Goal: Task Accomplishment & Management: Complete application form

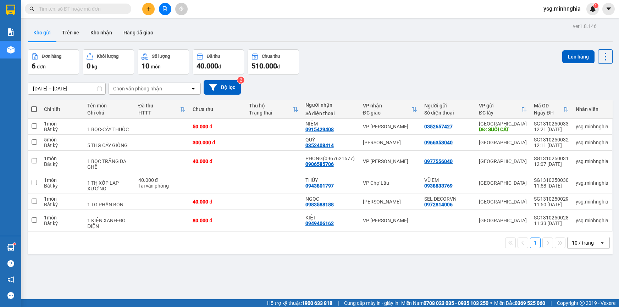
click at [96, 6] on input "text" at bounding box center [81, 9] width 84 height 8
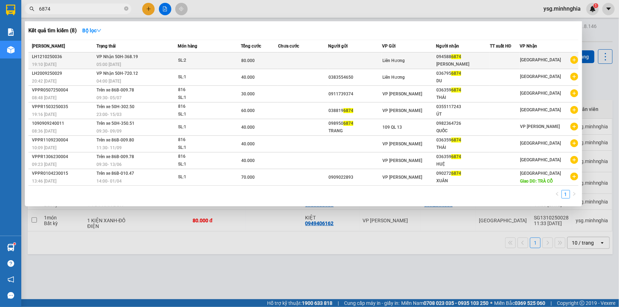
type input "6874"
click at [326, 57] on td at bounding box center [303, 61] width 50 height 17
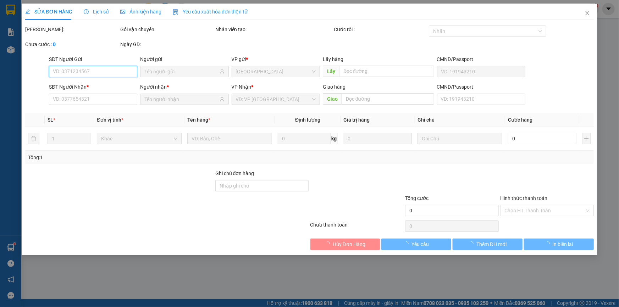
type input "0945886874"
type input "[PERSON_NAME]"
type input "80.000"
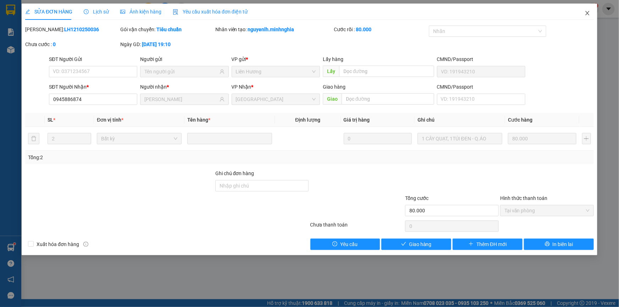
click at [590, 11] on icon "close" at bounding box center [588, 13] width 6 height 6
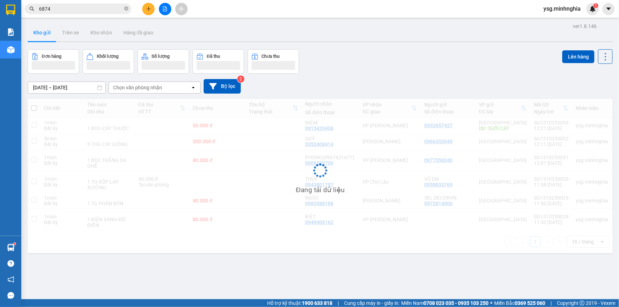
click at [149, 7] on icon "plus" at bounding box center [148, 8] width 5 height 5
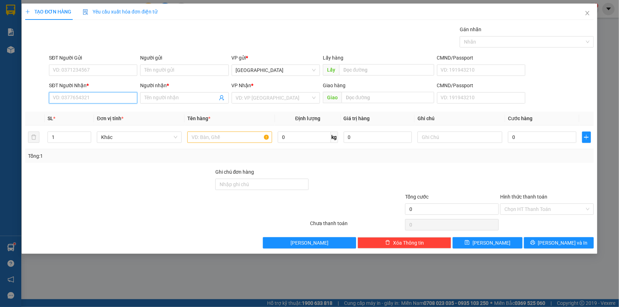
click at [113, 95] on input "SĐT Người Nhận *" at bounding box center [93, 97] width 88 height 11
click at [106, 111] on div "0365895596 - DUNG" at bounding box center [93, 112] width 80 height 8
type input "0365895596"
type input "DUNG"
type input "0365895596"
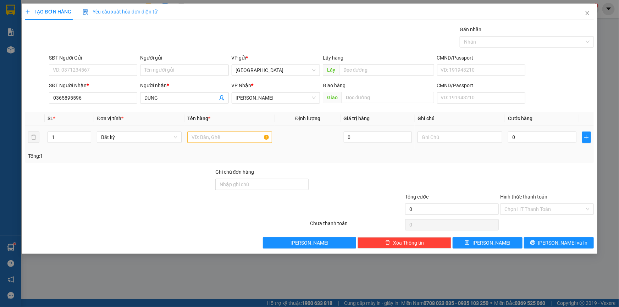
click at [236, 130] on div at bounding box center [229, 137] width 85 height 14
click at [235, 136] on input "text" at bounding box center [229, 137] width 85 height 11
click at [441, 137] on input "text" at bounding box center [460, 137] width 85 height 11
type input "2"
click at [89, 134] on span "up" at bounding box center [87, 135] width 4 height 4
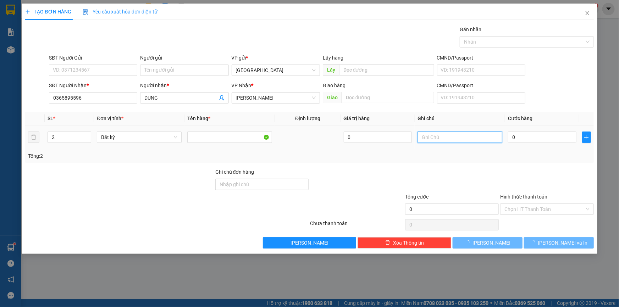
click at [486, 136] on input "text" at bounding box center [460, 137] width 85 height 11
paste input "Ă"
paste input "ẮNG"
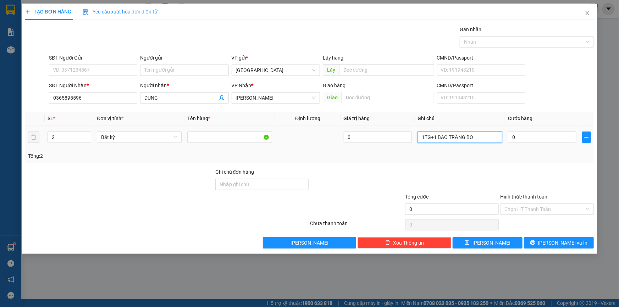
paste input "Ô"
paste input "Ộ"
paste input "ÀM"
type input "1TG+1 BAO TRẮNG BỘT LÀM KEM"
click at [96, 67] on input "SĐT Người Gửi" at bounding box center [93, 70] width 88 height 11
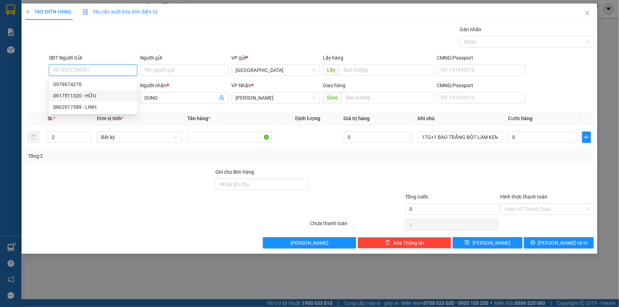
click at [87, 96] on div "0917511320 - HỮU" at bounding box center [93, 96] width 80 height 8
type input "0917511320"
type input "HỮU"
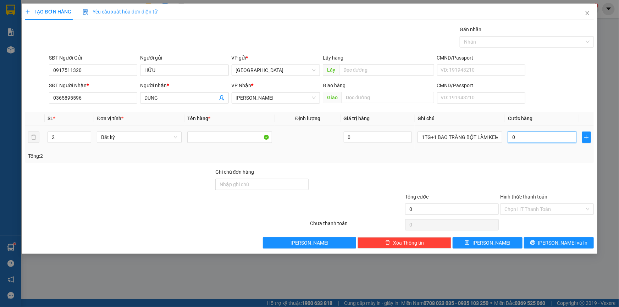
click at [559, 142] on input "0" at bounding box center [542, 137] width 68 height 11
type input "1"
type input "10"
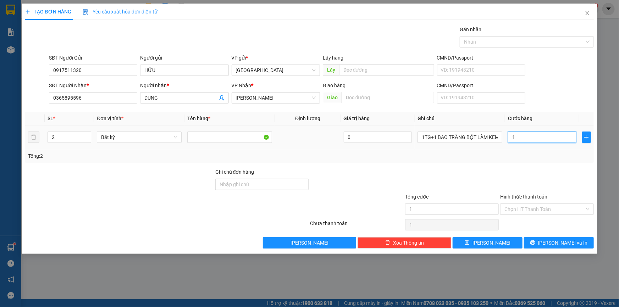
type input "10"
type input "100"
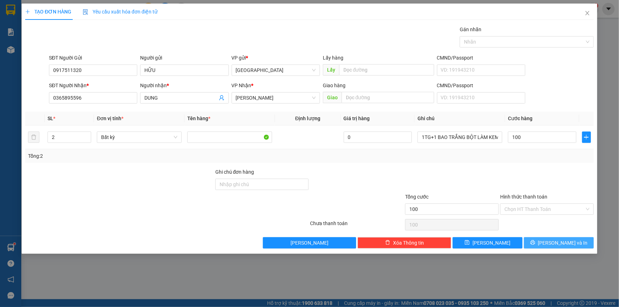
type input "100.000"
click at [568, 241] on span "[PERSON_NAME] và In" at bounding box center [563, 243] width 50 height 8
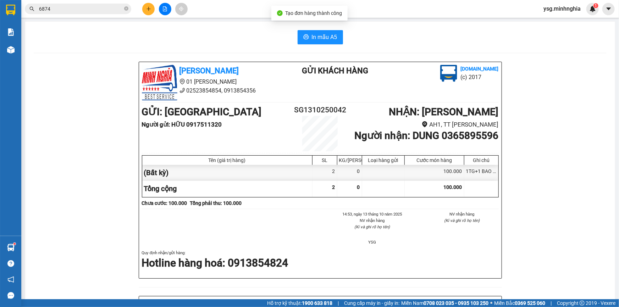
click at [324, 25] on div "In mẫu A5 [PERSON_NAME] 01 Đinh Tiên Hoàng 02523854854, 0913854356 Gửi khách hà…" at bounding box center [320, 295] width 590 height 546
click at [324, 29] on div "In mẫu A5 [PERSON_NAME] 01 Đinh Tiên Hoàng 02523854854, 0913854356 Gửi khách hà…" at bounding box center [320, 295] width 590 height 546
click at [318, 35] on span "In mẫu A5" at bounding box center [325, 37] width 26 height 9
click at [154, 9] on button at bounding box center [148, 9] width 12 height 12
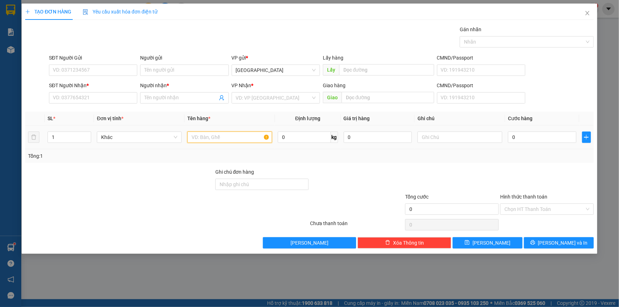
drag, startPoint x: 201, startPoint y: 135, endPoint x: 88, endPoint y: 100, distance: 118.1
click at [201, 135] on input "text" at bounding box center [229, 137] width 85 height 11
click at [83, 94] on input "SĐT Người Nhận *" at bounding box center [93, 97] width 88 height 11
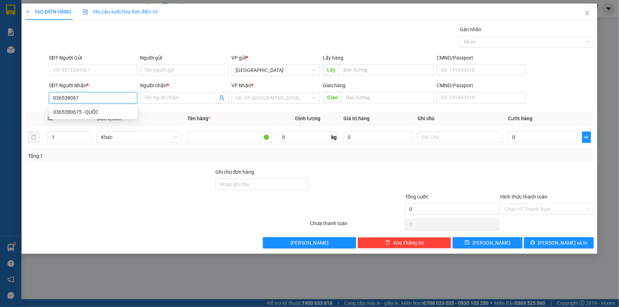
type input "0365380675"
click at [87, 109] on div "0365380675 - QUỐC" at bounding box center [93, 112] width 80 height 8
type input "QUỐC"
type input "0365380675"
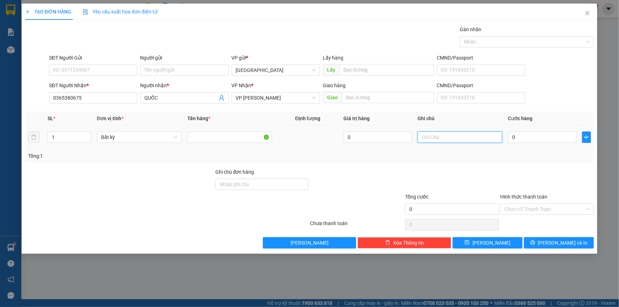
click at [434, 138] on input "text" at bounding box center [460, 137] width 85 height 11
type input "2"
click at [84, 135] on span "Increase Value" at bounding box center [87, 135] width 8 height 6
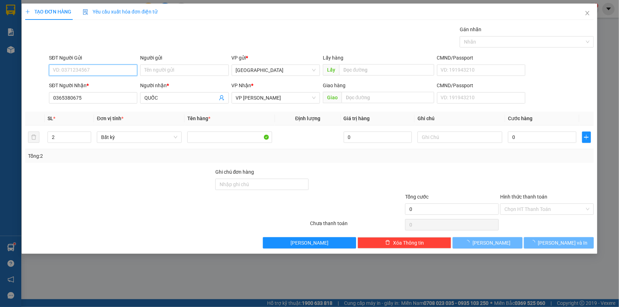
click at [83, 68] on input "SĐT Người Gửi" at bounding box center [93, 70] width 88 height 11
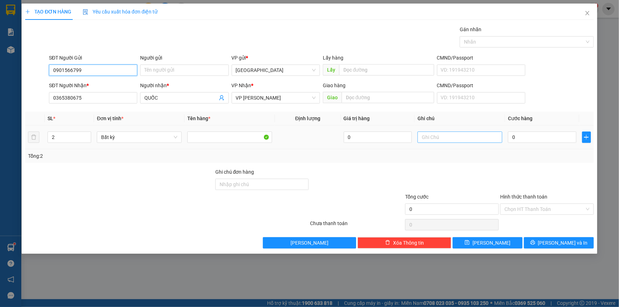
type input "0901566799"
click at [445, 133] on input "text" at bounding box center [460, 137] width 85 height 11
paste input "ÁI"
paste input "Ỏ"
type input "2 CÁI VỎ XE"
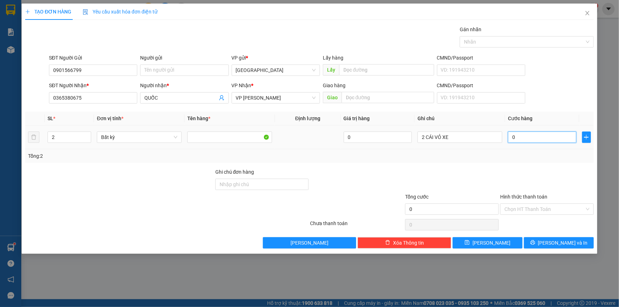
click at [524, 139] on input "0" at bounding box center [542, 137] width 68 height 11
type input "1"
type input "10"
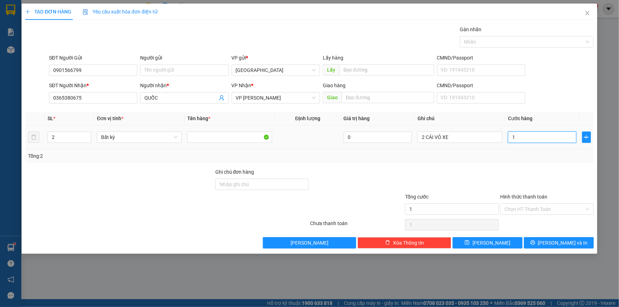
type input "10"
type input "100"
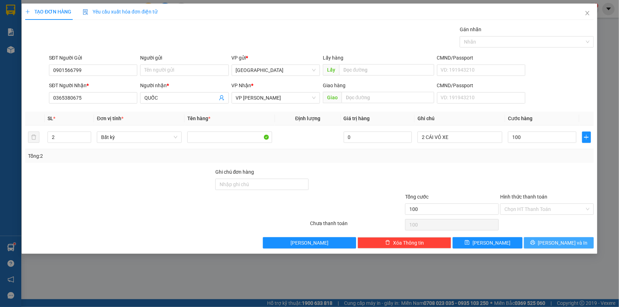
type input "100.000"
click at [575, 243] on button "[PERSON_NAME] và In" at bounding box center [559, 242] width 70 height 11
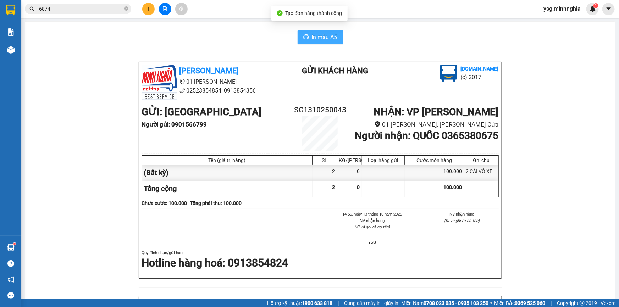
click at [326, 39] on span "In mẫu A5" at bounding box center [325, 37] width 26 height 9
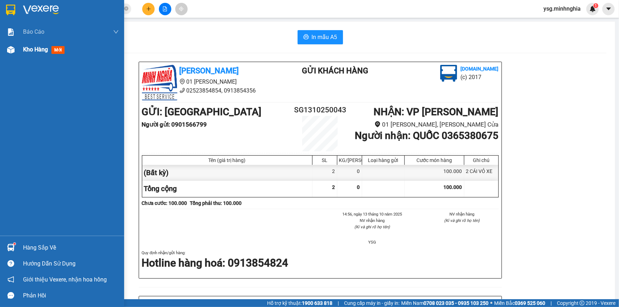
click at [30, 46] on span "Kho hàng" at bounding box center [35, 49] width 25 height 7
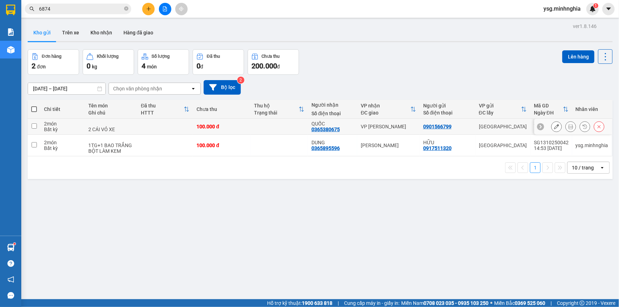
click at [554, 128] on icon at bounding box center [556, 126] width 5 height 5
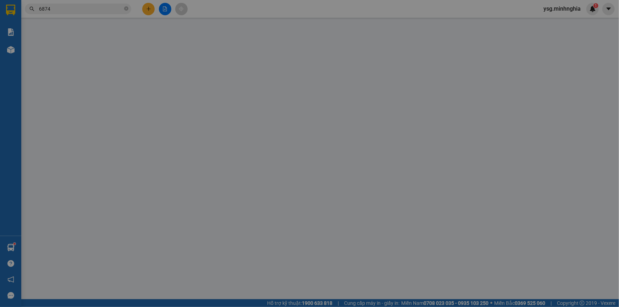
type input "0901566799"
type input "0365380675"
type input "100.000"
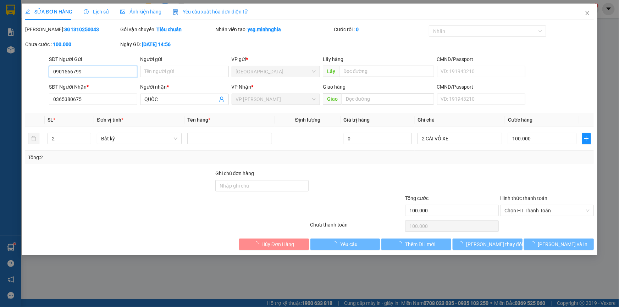
drag, startPoint x: 554, startPoint y: 212, endPoint x: 551, endPoint y: 217, distance: 5.4
click at [553, 212] on span "Chọn HT Thanh Toán" at bounding box center [547, 210] width 85 height 11
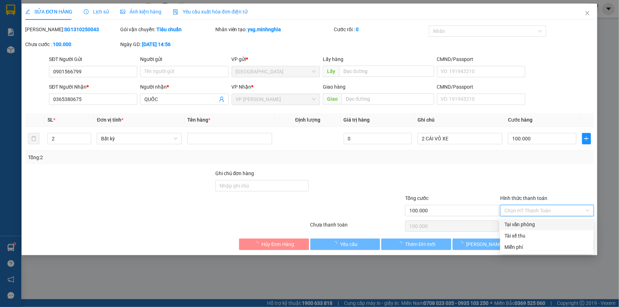
click at [547, 221] on div "Tại văn phòng" at bounding box center [547, 225] width 85 height 8
type input "0"
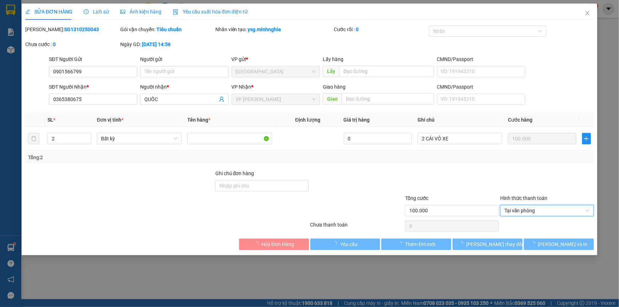
click at [550, 250] on div "SỬA ĐƠN HÀNG Lịch sử Ảnh kiện hàng Yêu cầu xuất hóa đơn điện tử Total Paid Fee …" at bounding box center [310, 130] width 576 height 252
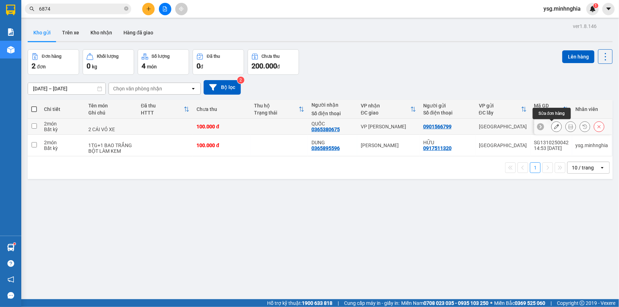
click at [554, 125] on icon at bounding box center [556, 126] width 5 height 5
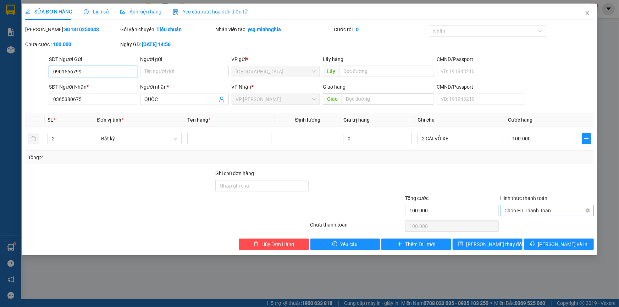
click at [575, 213] on span "Chọn HT Thanh Toán" at bounding box center [547, 210] width 85 height 11
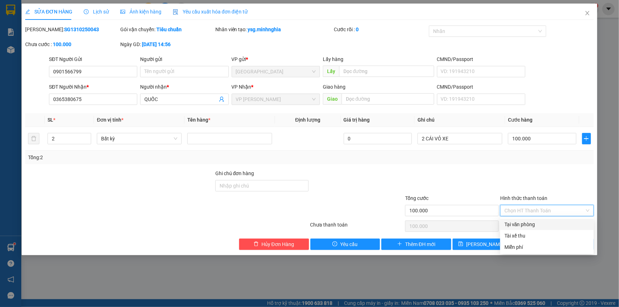
click at [535, 224] on div "Tại văn phòng" at bounding box center [547, 225] width 85 height 8
type input "0"
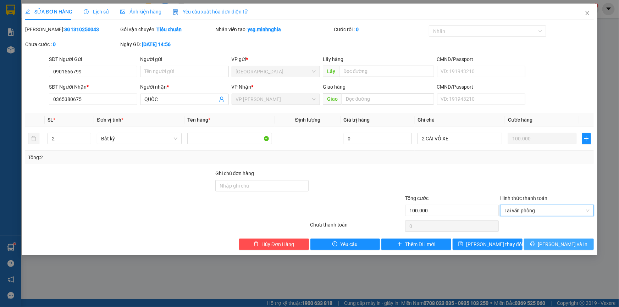
click at [561, 244] on span "[PERSON_NAME] và In" at bounding box center [563, 245] width 50 height 8
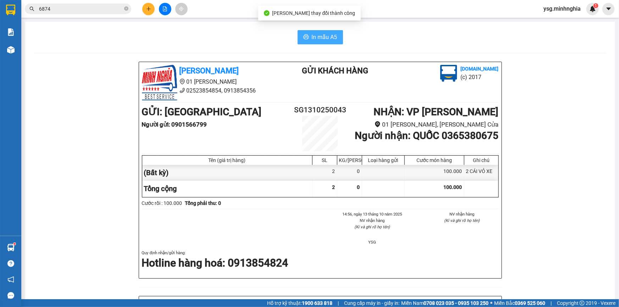
click at [313, 39] on span "In mẫu A5" at bounding box center [325, 37] width 26 height 9
click at [145, 9] on button at bounding box center [148, 9] width 12 height 12
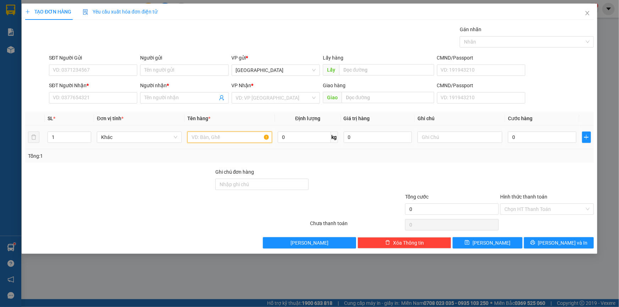
click at [256, 138] on input "text" at bounding box center [229, 137] width 85 height 11
click at [429, 135] on input "text" at bounding box center [460, 137] width 85 height 11
paste input "ÚM"
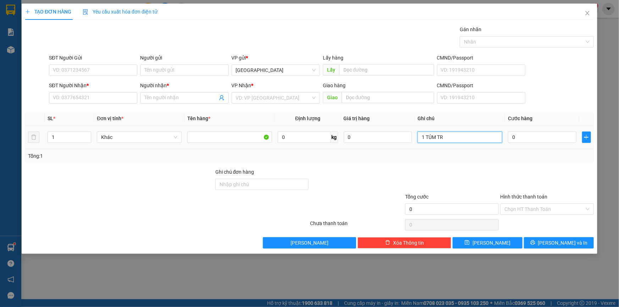
paste input "Ă"
paste input "ẮNG"
click at [102, 99] on input "SĐT Người Nhận *" at bounding box center [93, 97] width 88 height 11
click at [470, 137] on input "1 TÚM TRẮNG PT XE" at bounding box center [460, 137] width 85 height 11
drag, startPoint x: 469, startPoint y: 136, endPoint x: 456, endPoint y: 138, distance: 12.6
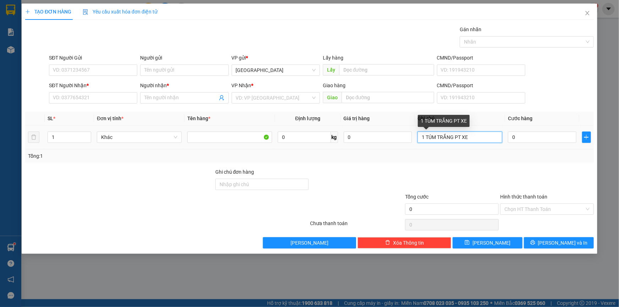
click at [456, 138] on input "1 TÚM TRẮNG PT XE" at bounding box center [460, 137] width 85 height 11
paste input "Ă"
paste input "ẮT"
type input "1 TÚM TRẮNG SẮT"
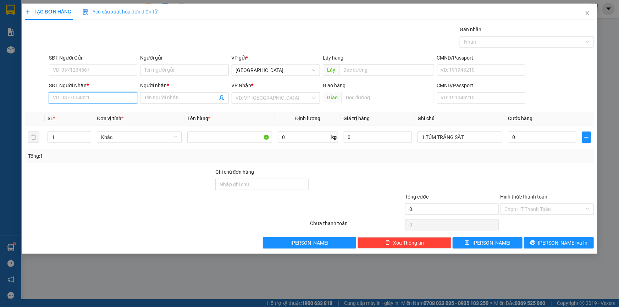
click at [62, 96] on input "SĐT Người Nhận *" at bounding box center [93, 97] width 88 height 11
type input "0328360057"
click at [182, 95] on input "Người nhận *" at bounding box center [180, 98] width 73 height 8
paste input "Ô"
paste input "ƯƠ"
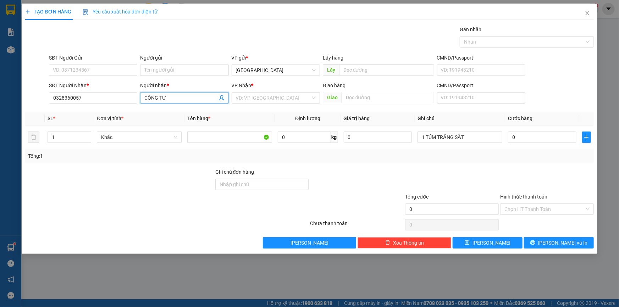
paste input "ỜNG"
type input "CÔNG TƯỜNG"
click at [258, 101] on input "search" at bounding box center [273, 98] width 75 height 11
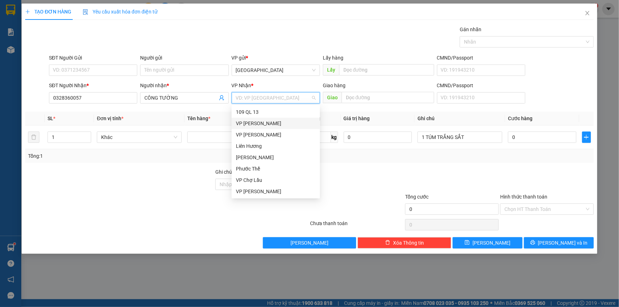
click at [257, 125] on div "VP [PERSON_NAME]" at bounding box center [276, 124] width 80 height 8
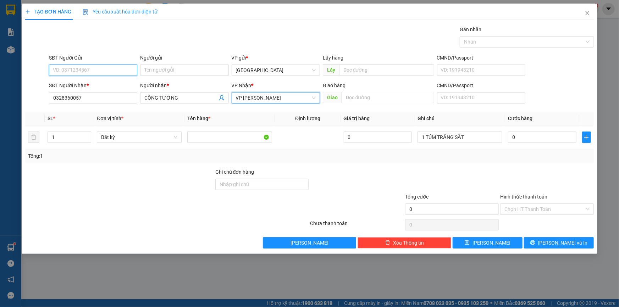
click at [122, 68] on input "SĐT Người Gửi" at bounding box center [93, 70] width 88 height 11
type input "0942025628"
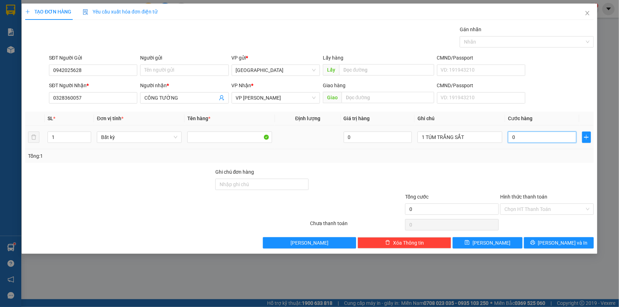
click at [529, 136] on input "0" at bounding box center [542, 137] width 68 height 11
click at [535, 244] on icon "printer" at bounding box center [533, 242] width 5 height 5
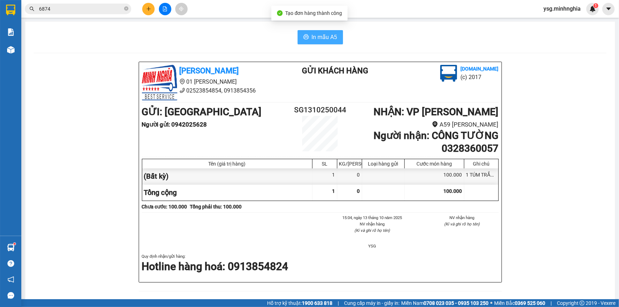
click at [311, 31] on button "In mẫu A5" at bounding box center [320, 37] width 45 height 14
click at [590, 207] on div "[PERSON_NAME] 01 Đinh Tiên Hoàng 02523854854, 0913854356 Gửi khách hàng [DOMAIN…" at bounding box center [320, 312] width 573 height 501
click at [125, 10] on icon "close-circle" at bounding box center [126, 8] width 4 height 4
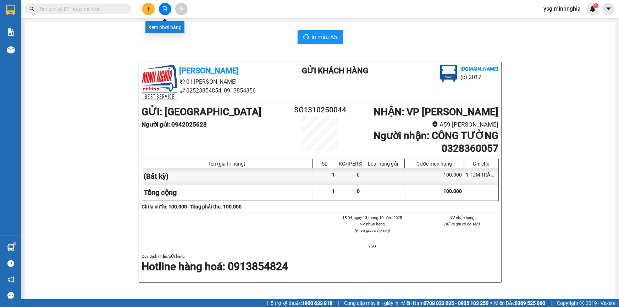
click at [159, 10] on button at bounding box center [165, 9] width 12 height 12
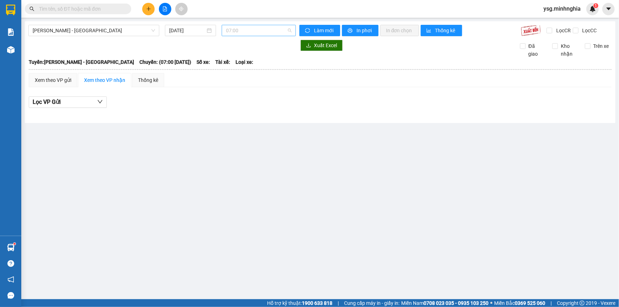
click at [248, 32] on span "07:00" at bounding box center [259, 30] width 66 height 11
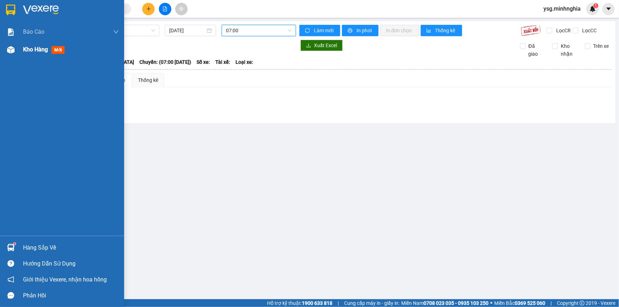
click at [41, 47] on span "Kho hàng" at bounding box center [35, 49] width 25 height 7
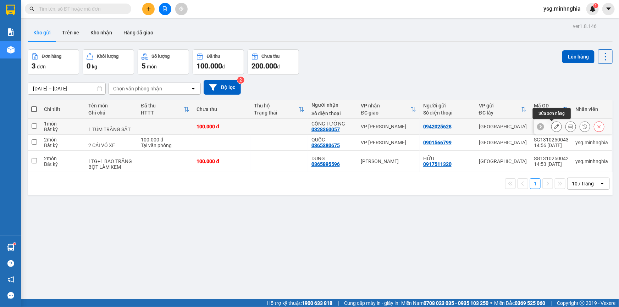
click at [554, 126] on icon at bounding box center [556, 126] width 5 height 5
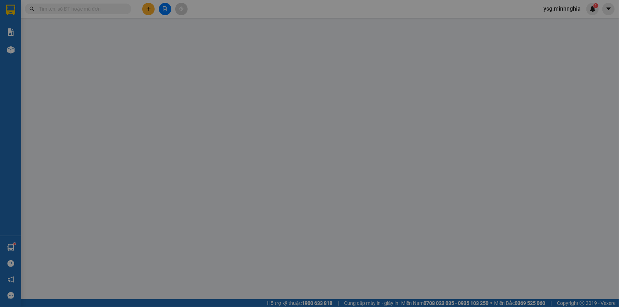
type input "0942025628"
type input "0328360057"
type input "100.000"
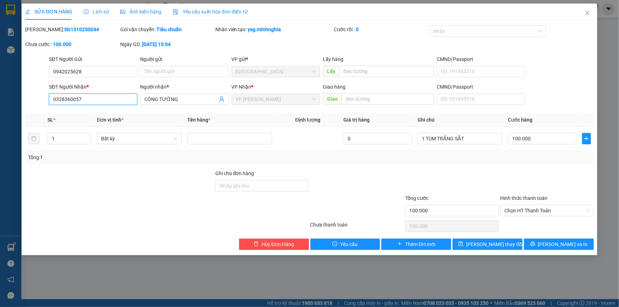
click at [71, 102] on input "0328360057" at bounding box center [93, 99] width 88 height 11
click at [554, 244] on span "[PERSON_NAME] và In" at bounding box center [563, 245] width 50 height 8
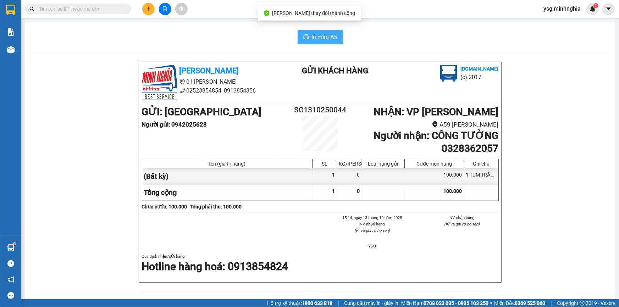
click at [325, 39] on span "In mẫu A5" at bounding box center [325, 37] width 26 height 9
click at [86, 11] on input "text" at bounding box center [81, 9] width 84 height 8
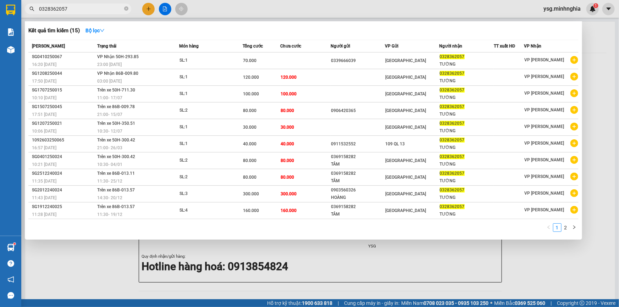
type input "0328362057"
click at [145, 12] on div at bounding box center [309, 153] width 619 height 307
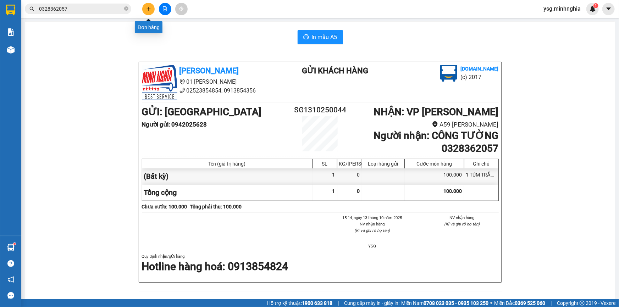
click at [147, 9] on icon "plus" at bounding box center [149, 9] width 4 height 0
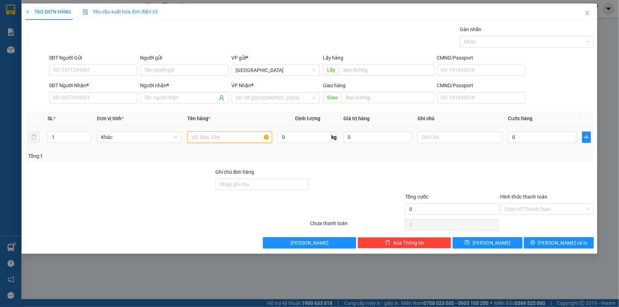
click at [204, 141] on input "text" at bounding box center [229, 137] width 85 height 11
click at [103, 93] on input "SĐT Người Nhận *" at bounding box center [93, 97] width 88 height 11
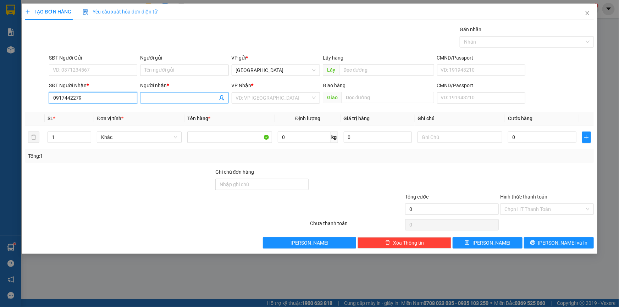
type input "0917442279"
click at [165, 103] on span at bounding box center [184, 97] width 88 height 11
click at [207, 97] on input "Người nhận *" at bounding box center [180, 98] width 73 height 8
paste input "IỆ"
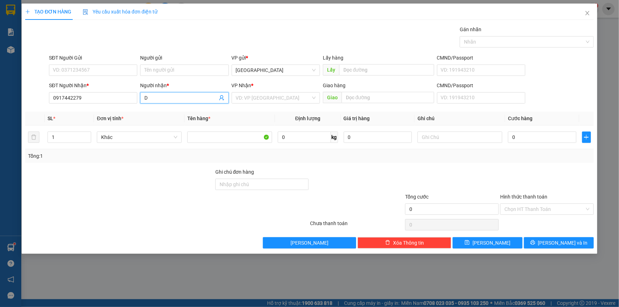
paste input "IỆ"
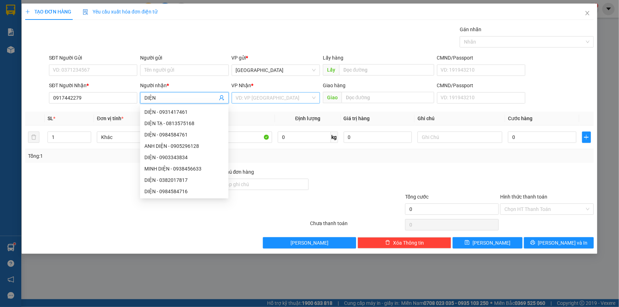
type input "DIỆN"
click at [252, 99] on input "search" at bounding box center [273, 98] width 75 height 11
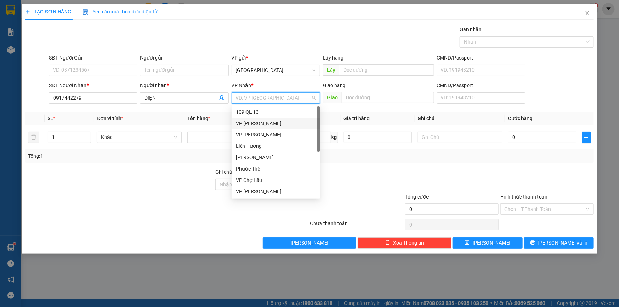
click at [271, 123] on div "VP [PERSON_NAME]" at bounding box center [276, 124] width 80 height 8
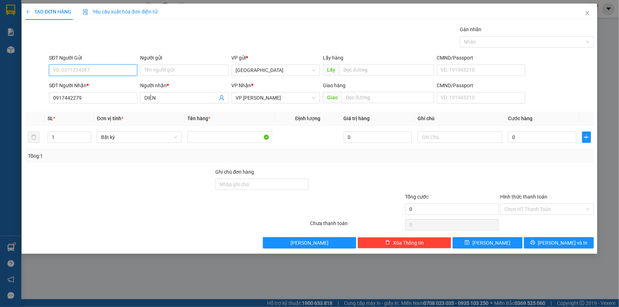
click at [106, 70] on input "SĐT Người Gửi" at bounding box center [93, 70] width 88 height 11
click at [109, 69] on input "SĐT Người Gửi" at bounding box center [93, 70] width 88 height 11
click at [121, 72] on input "SĐT Người Gửi" at bounding box center [93, 70] width 88 height 11
click at [120, 70] on input "SĐT Người Gửi" at bounding box center [93, 70] width 88 height 11
type input "0909274328"
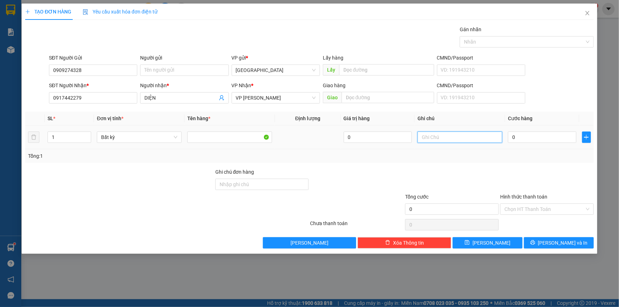
click at [443, 138] on input "text" at bounding box center [460, 137] width 85 height 11
paste input "ÚM"
paste input "Ă"
paste input "ẮNG"
type input "1 TÚM TRẮNG PT"
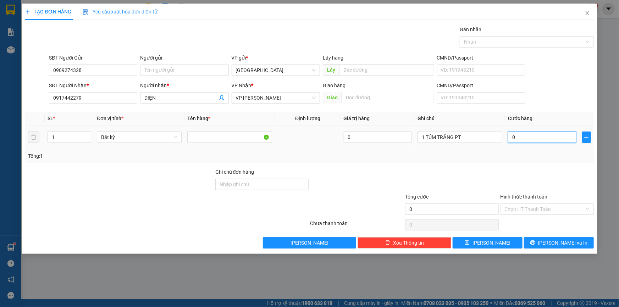
click at [539, 139] on input "0" at bounding box center [542, 137] width 68 height 11
type input "7"
type input "70"
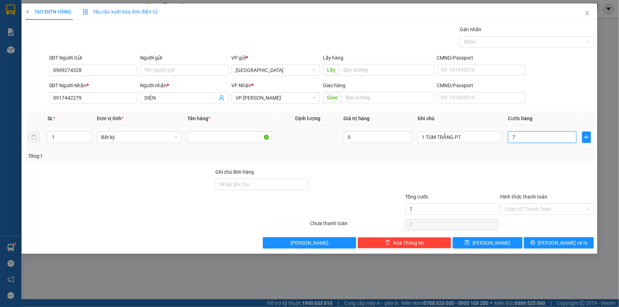
type input "70"
type input "7"
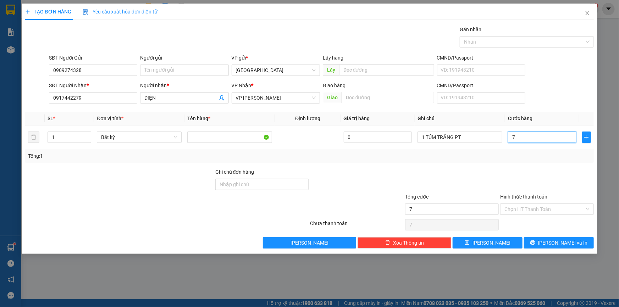
type input "0"
type input "05"
type input "5"
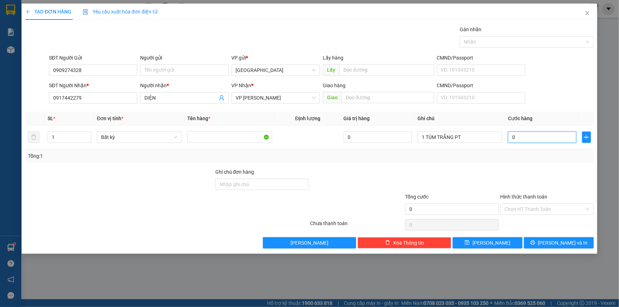
type input "5"
type input "050"
type input "50"
click at [584, 242] on button "[PERSON_NAME] và In" at bounding box center [559, 242] width 70 height 11
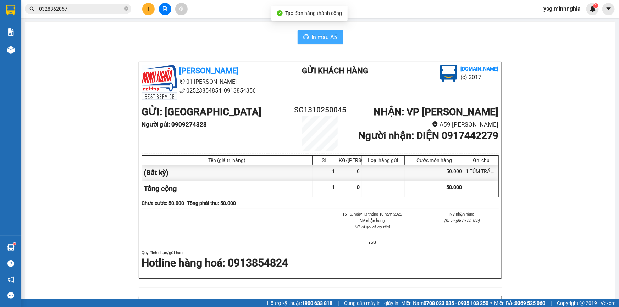
click at [319, 43] on button "In mẫu A5" at bounding box center [320, 37] width 45 height 14
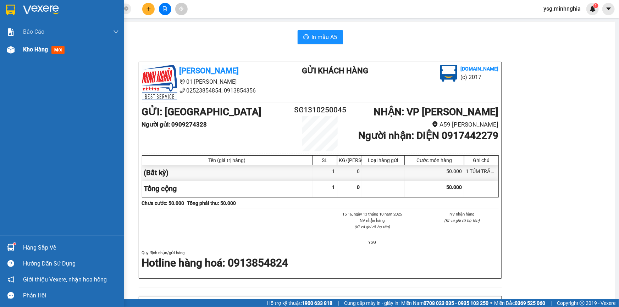
click at [35, 48] on span "Kho hàng" at bounding box center [35, 49] width 25 height 7
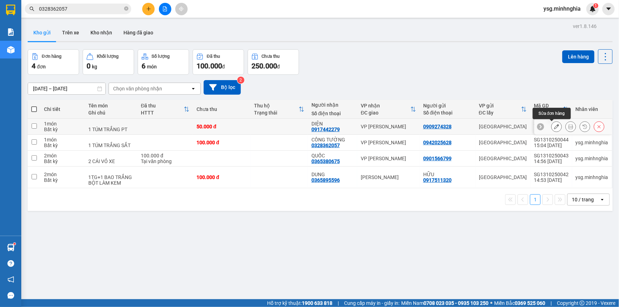
click at [552, 123] on button at bounding box center [557, 127] width 10 height 12
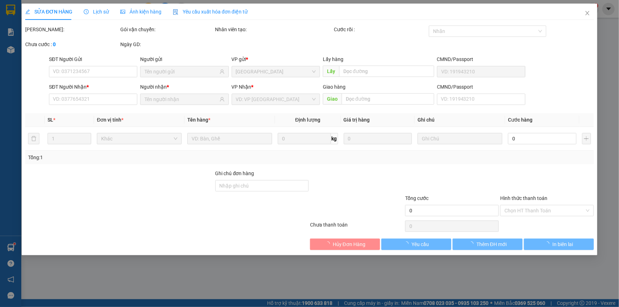
type input "0909274328"
type input "0917442279"
type input "50.000"
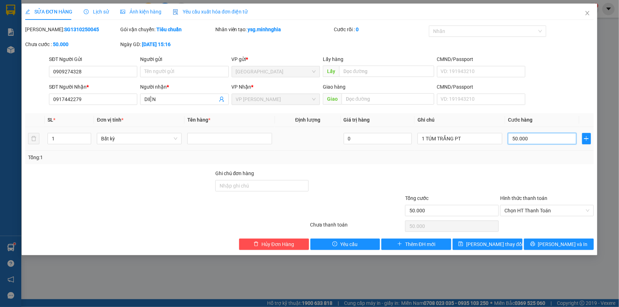
click at [526, 138] on input "50.000" at bounding box center [542, 138] width 68 height 11
type input "7"
type input "70"
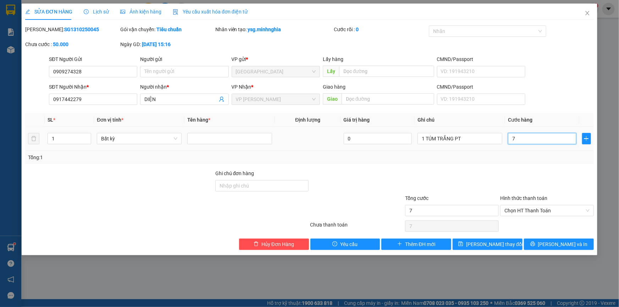
type input "70"
click at [576, 247] on button "[PERSON_NAME] và In" at bounding box center [559, 244] width 70 height 11
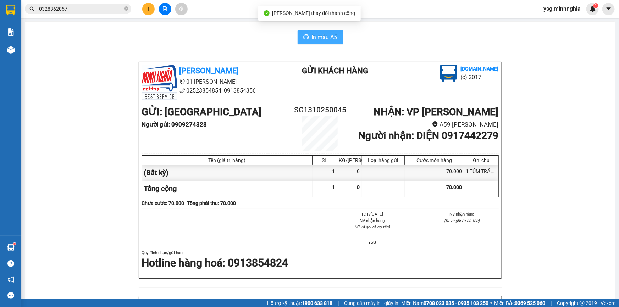
click at [332, 39] on span "In mẫu A5" at bounding box center [325, 37] width 26 height 9
click at [150, 8] on icon "plus" at bounding box center [148, 8] width 5 height 5
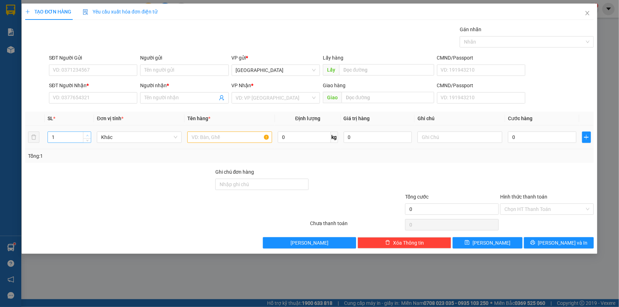
type input "2"
click at [86, 133] on span "up" at bounding box center [87, 135] width 4 height 4
click at [209, 141] on input "text" at bounding box center [229, 137] width 85 height 11
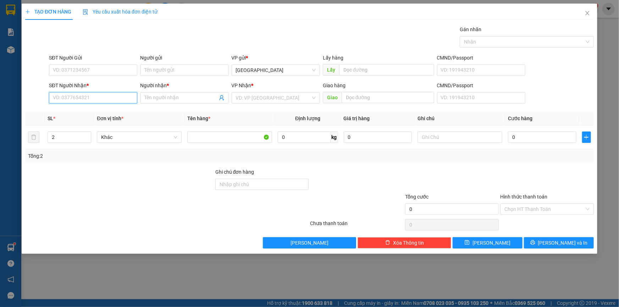
click at [123, 95] on input "SĐT Người Nhận *" at bounding box center [93, 97] width 88 height 11
type input "0826795785"
click at [196, 97] on input "Người nhận *" at bounding box center [180, 98] width 73 height 8
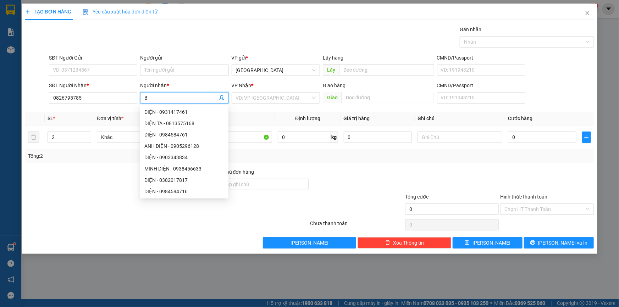
paste input "Â"
paste input "Ầ"
type input "BẦU"
click at [269, 99] on input "search" at bounding box center [273, 98] width 75 height 11
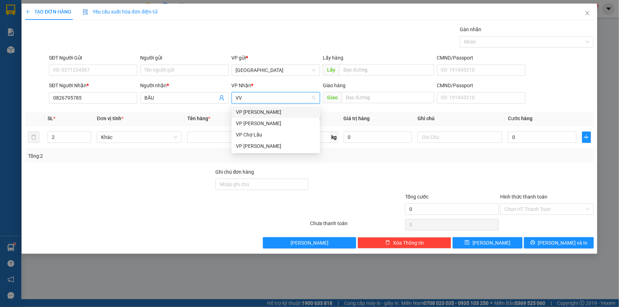
type input "V"
click at [248, 126] on div "VP [PERSON_NAME]" at bounding box center [276, 124] width 80 height 8
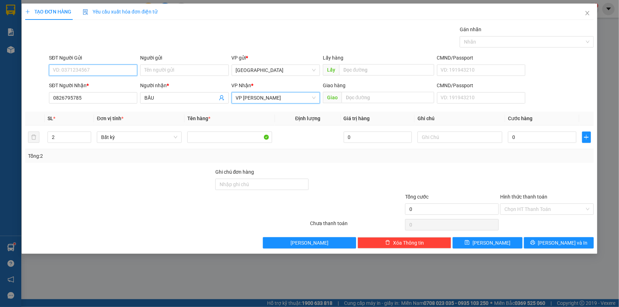
click at [119, 70] on input "SĐT Người Gửi" at bounding box center [93, 70] width 88 height 11
type input "0913750087"
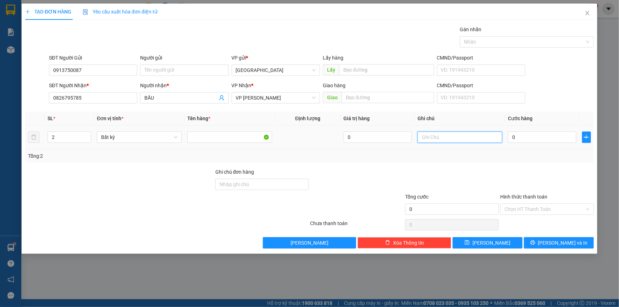
click at [426, 140] on input "text" at bounding box center [460, 137] width 85 height 11
paste input "ÙNG"
paste input "Â"
paste input "ẤY"
paste input "Ô"
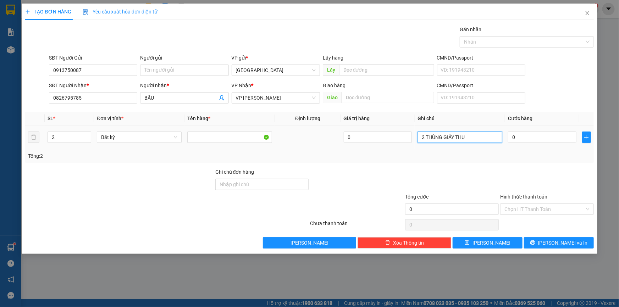
paste input "ỐC"
type input "2 THÙNG GIẤY THUỐC"
click at [541, 124] on th "Cước hàng" at bounding box center [542, 119] width 74 height 14
click at [531, 139] on input "0" at bounding box center [542, 137] width 68 height 11
type input "9"
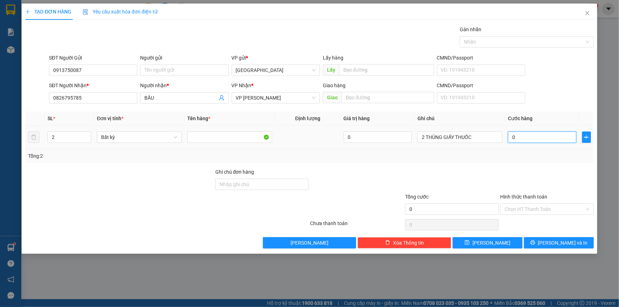
type input "9"
type input "90"
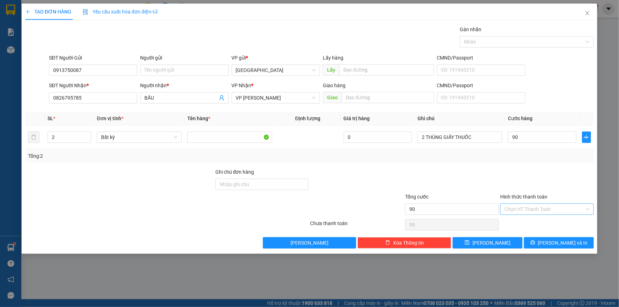
type input "90.000"
click at [551, 210] on input "Hình thức thanh toán" at bounding box center [545, 209] width 80 height 11
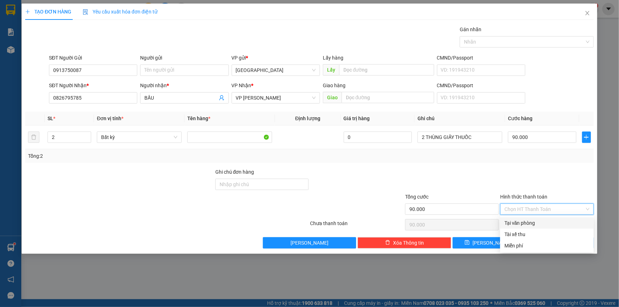
click at [548, 219] on div "Tại văn phòng" at bounding box center [547, 223] width 85 height 8
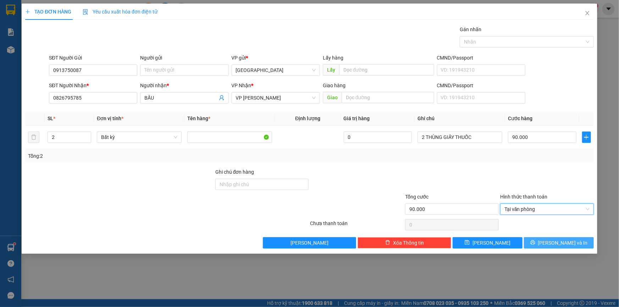
click at [555, 245] on span "[PERSON_NAME] và In" at bounding box center [563, 243] width 50 height 8
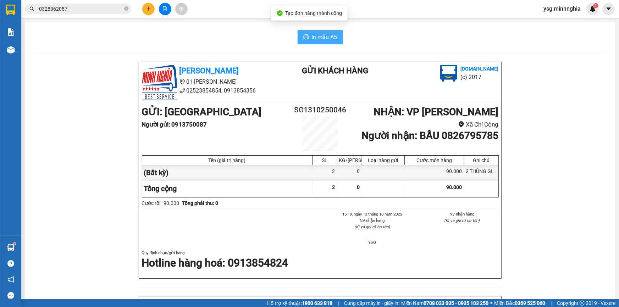
click at [312, 33] on span "In mẫu A5" at bounding box center [325, 37] width 26 height 9
click at [146, 9] on icon "plus" at bounding box center [148, 8] width 5 height 5
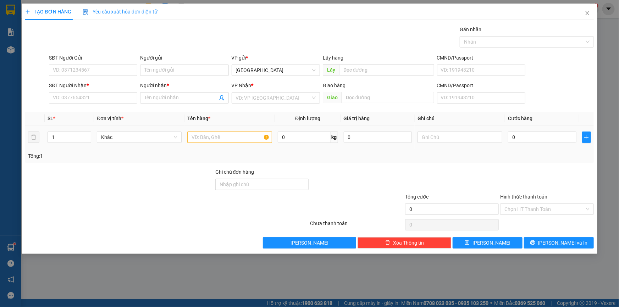
click at [217, 144] on div at bounding box center [229, 137] width 85 height 14
click at [218, 139] on input "text" at bounding box center [229, 137] width 85 height 11
click at [88, 97] on input "SĐT Người Nhận *" at bounding box center [93, 97] width 88 height 11
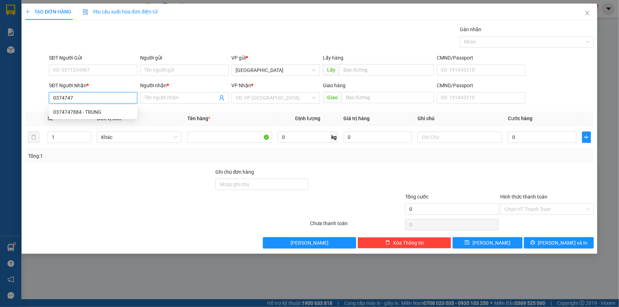
click at [80, 109] on div "0374747884 - TRUNG" at bounding box center [93, 112] width 80 height 8
type input "0374747884"
type input "TRUNG"
type input "0374747884"
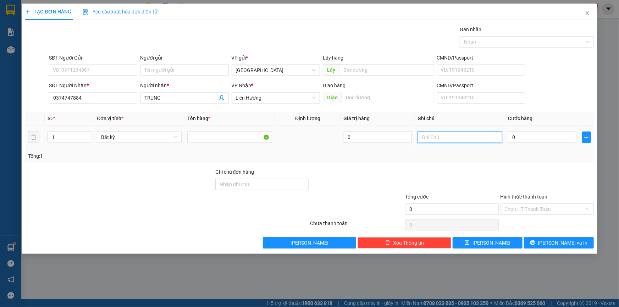
click at [463, 138] on input "text" at bounding box center [460, 137] width 85 height 11
paste input "ÙNG"
paste input "Â"
paste input "ẤY"
paste input "Ư"
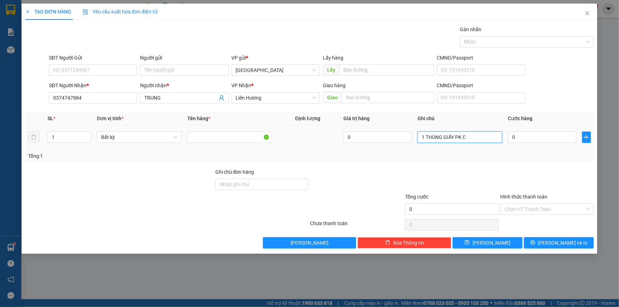
paste input "Ử"
type input "1 THÙNG GIẤY PK CỬA"
click at [121, 65] on input "SĐT Người Gửi" at bounding box center [93, 70] width 88 height 11
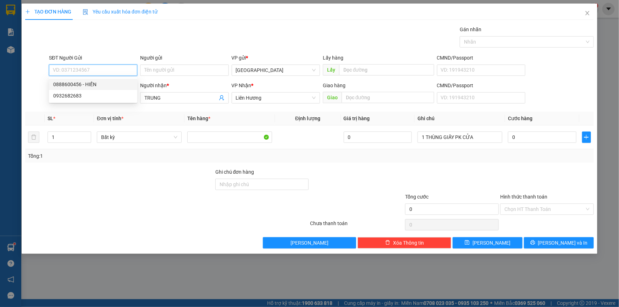
click at [106, 84] on div "0888600456 - HIỀN" at bounding box center [93, 85] width 80 height 8
type input "0888600456"
type input "HIỀN"
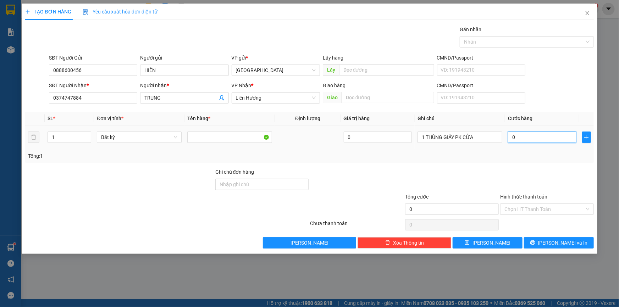
click at [523, 138] on input "0" at bounding box center [542, 137] width 68 height 11
type input "4"
type input "40"
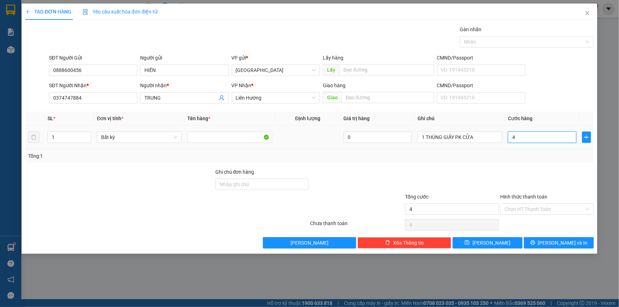
type input "40"
click at [570, 244] on span "[PERSON_NAME] và In" at bounding box center [563, 243] width 50 height 8
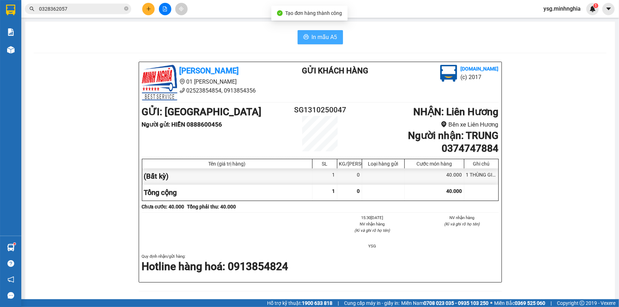
click at [314, 37] on span "In mẫu A5" at bounding box center [325, 37] width 26 height 9
